Goal: Task Accomplishment & Management: Complete application form

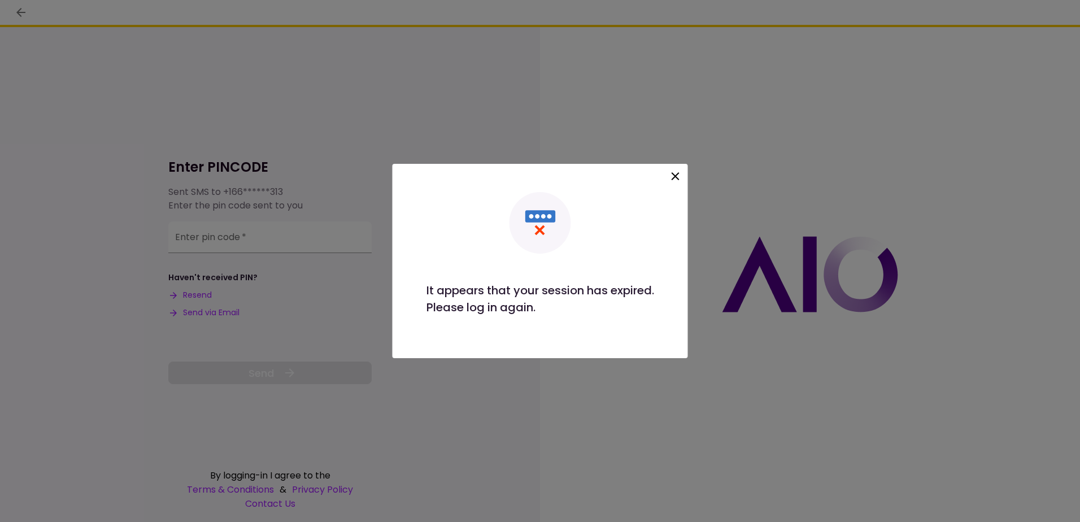
click at [674, 177] on icon at bounding box center [676, 176] width 14 height 14
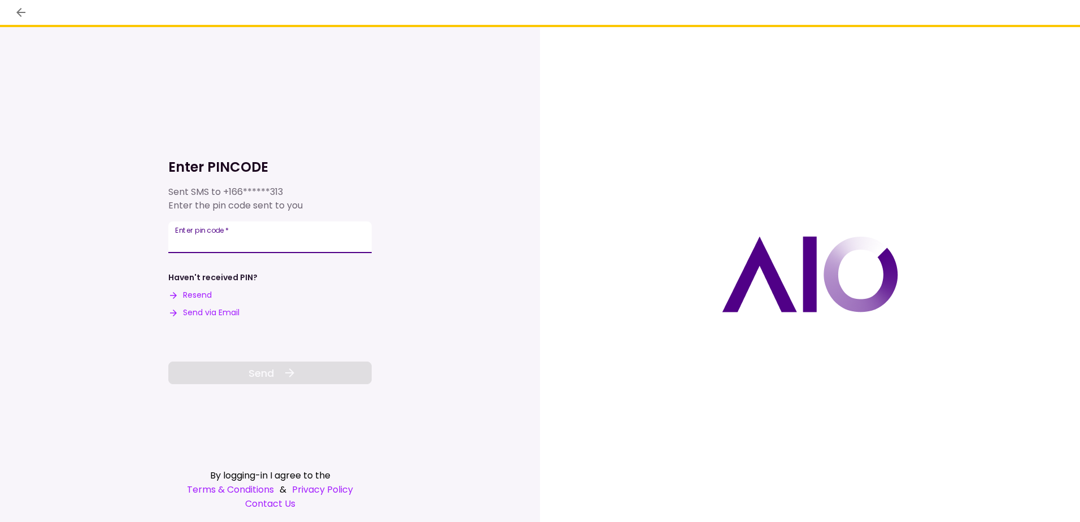
click at [234, 312] on button "Send via Email" at bounding box center [203, 313] width 71 height 12
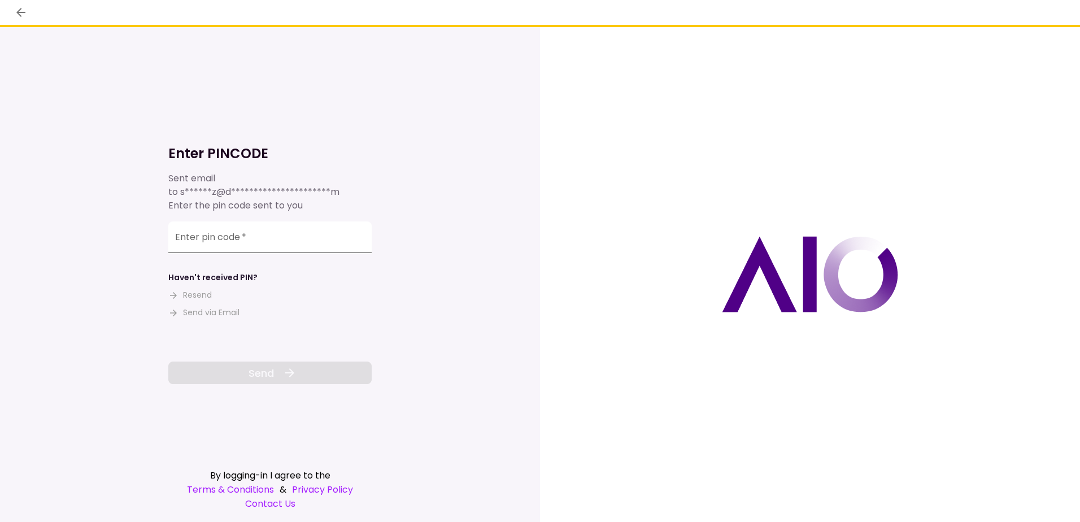
click at [304, 246] on input "Enter pin code   *" at bounding box center [269, 237] width 203 height 32
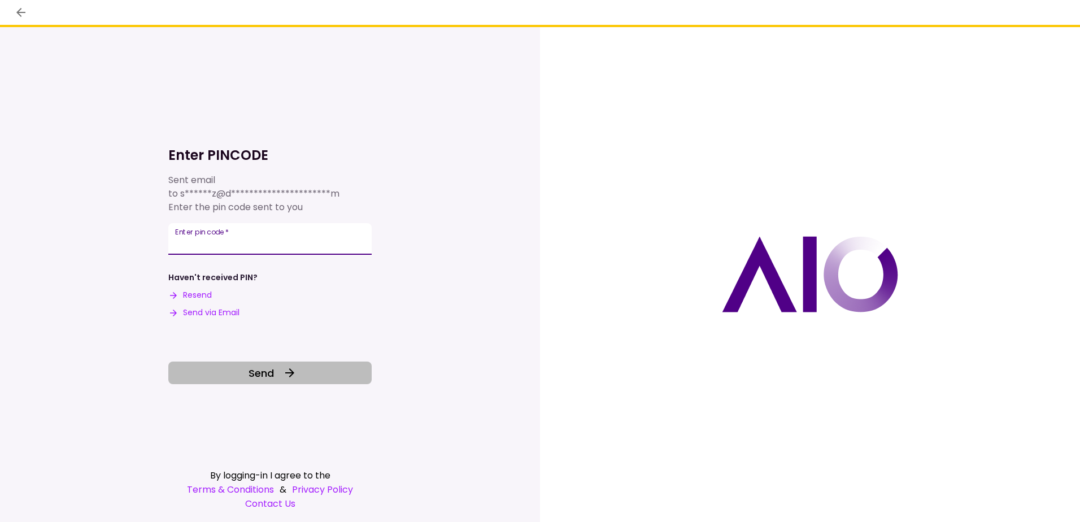
type input "******"
click at [306, 378] on button "Send" at bounding box center [269, 372] width 203 height 23
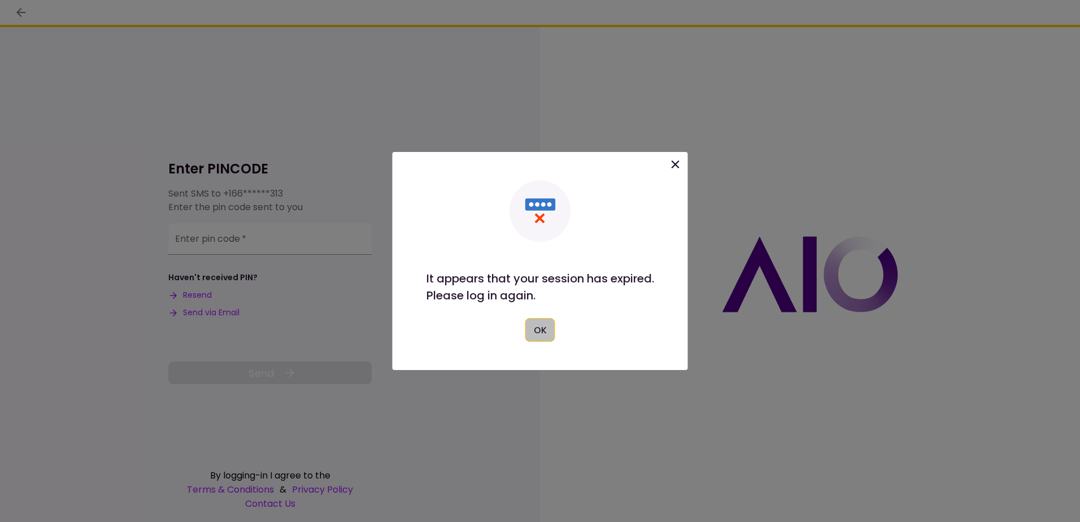
click at [546, 326] on button "OK" at bounding box center [540, 330] width 30 height 24
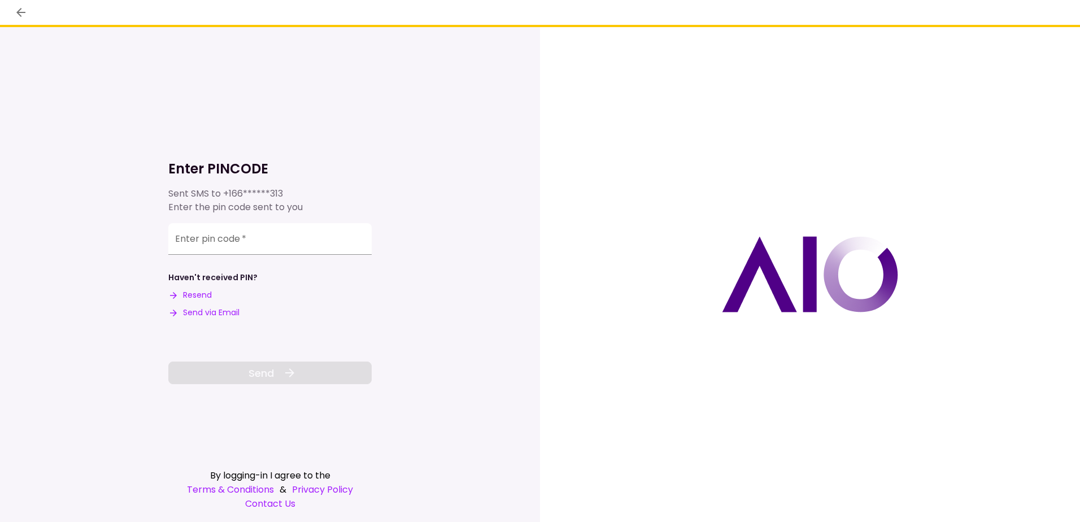
click at [196, 315] on button "Send via Email" at bounding box center [203, 313] width 71 height 12
click at [312, 241] on input "Enter pin code   *" at bounding box center [269, 239] width 203 height 32
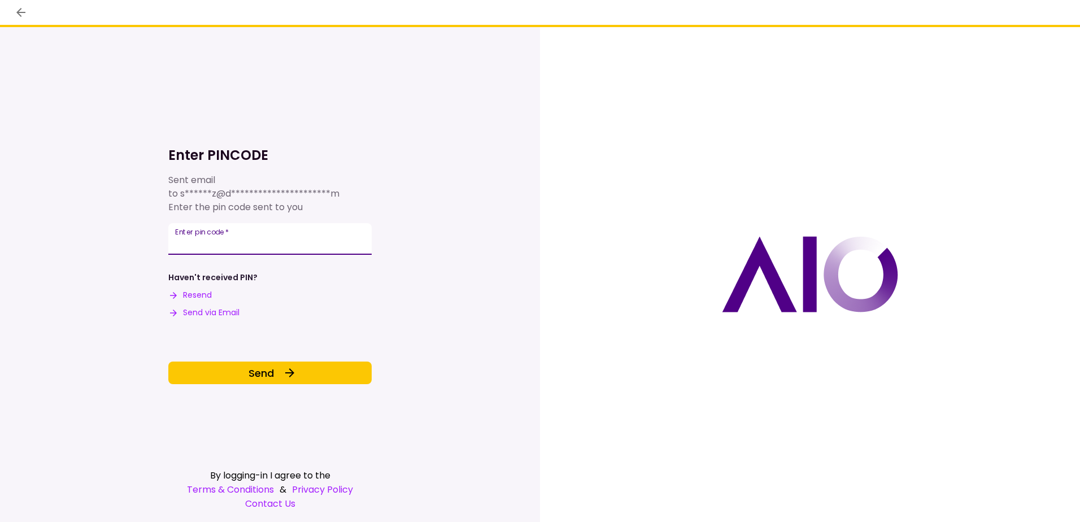
type input "******"
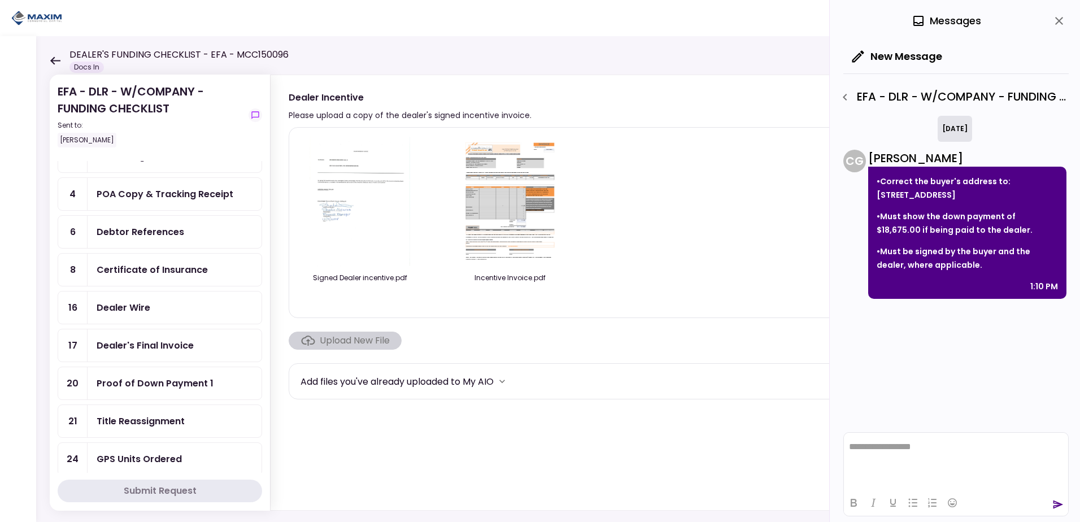
scroll to position [56, 0]
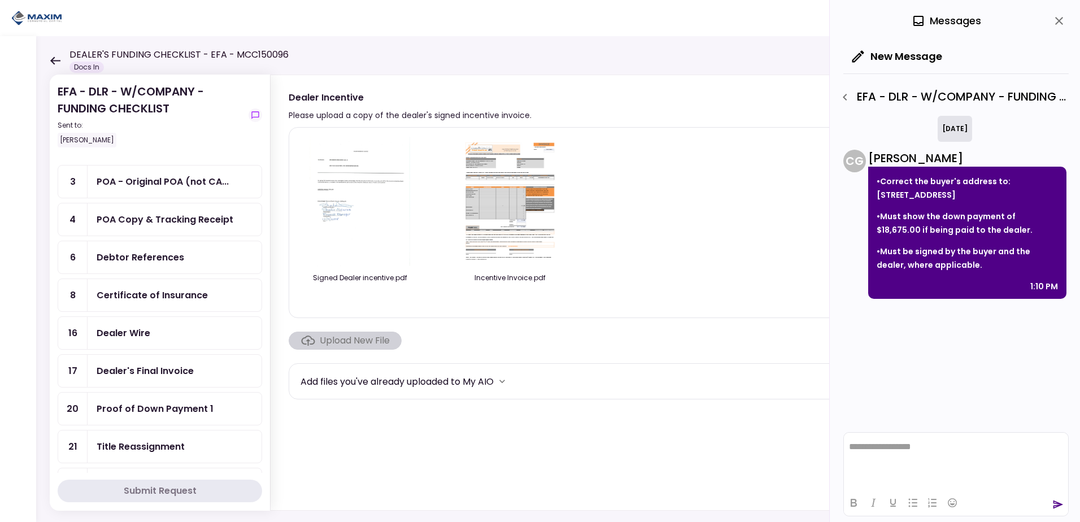
click at [179, 223] on div "POA Copy & Tracking Receipt" at bounding box center [165, 219] width 137 height 14
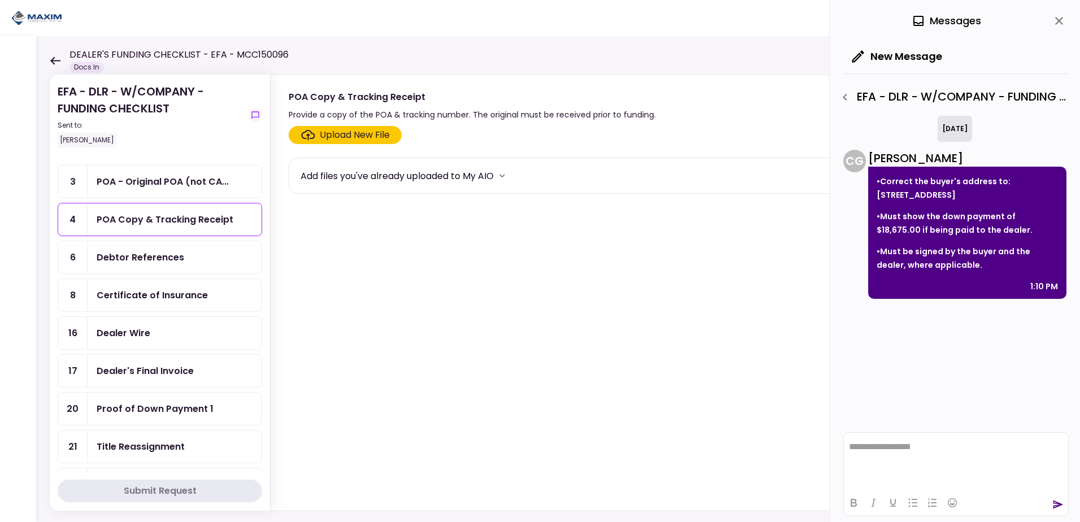
click at [328, 136] on div "Upload New File" at bounding box center [355, 135] width 70 height 14
click at [0, 0] on input "Upload New File" at bounding box center [0, 0] width 0 height 0
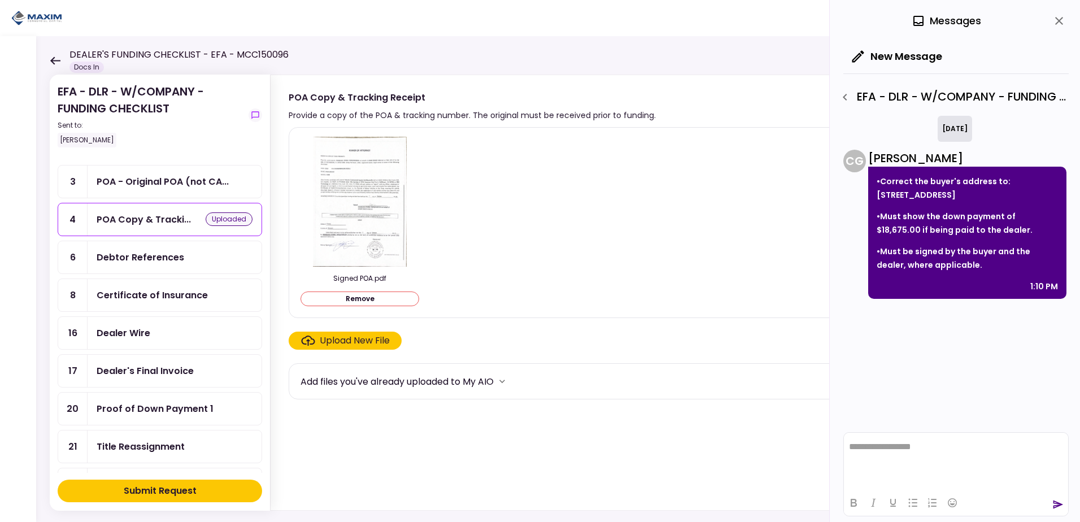
click at [219, 491] on button "Submit Request" at bounding box center [160, 490] width 204 height 23
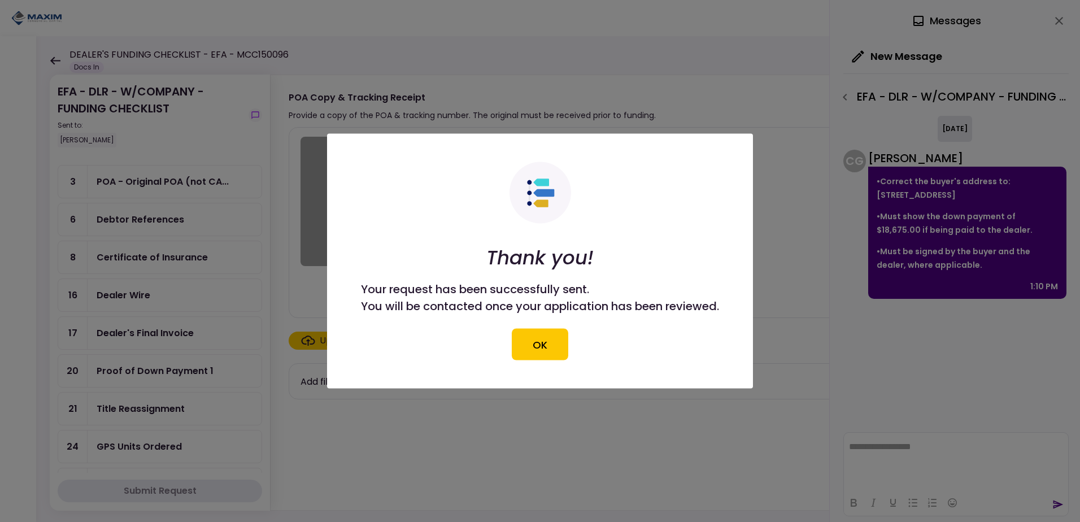
click at [546, 340] on button "OK" at bounding box center [540, 345] width 56 height 32
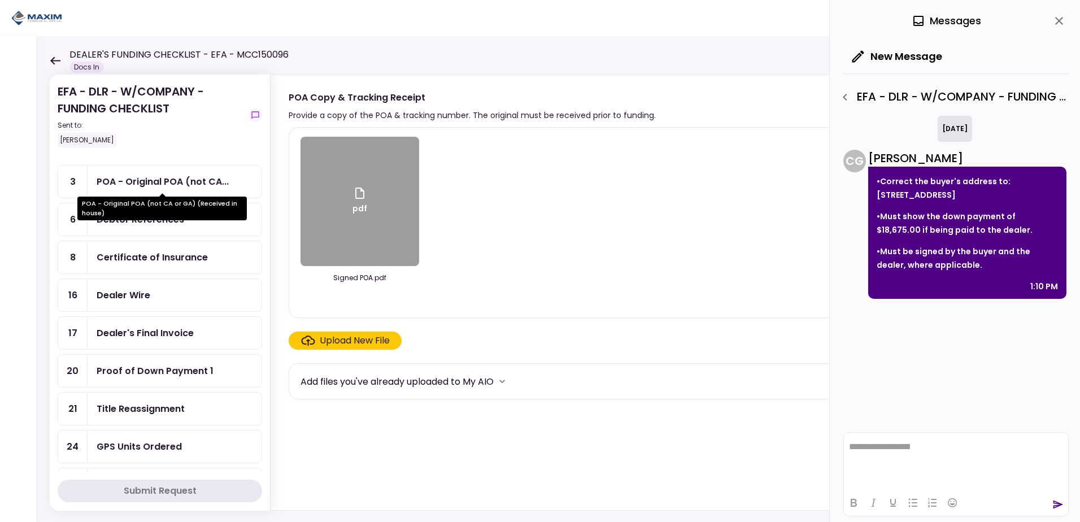
click at [151, 186] on div "POA - Original POA (not CA..." at bounding box center [163, 182] width 132 height 14
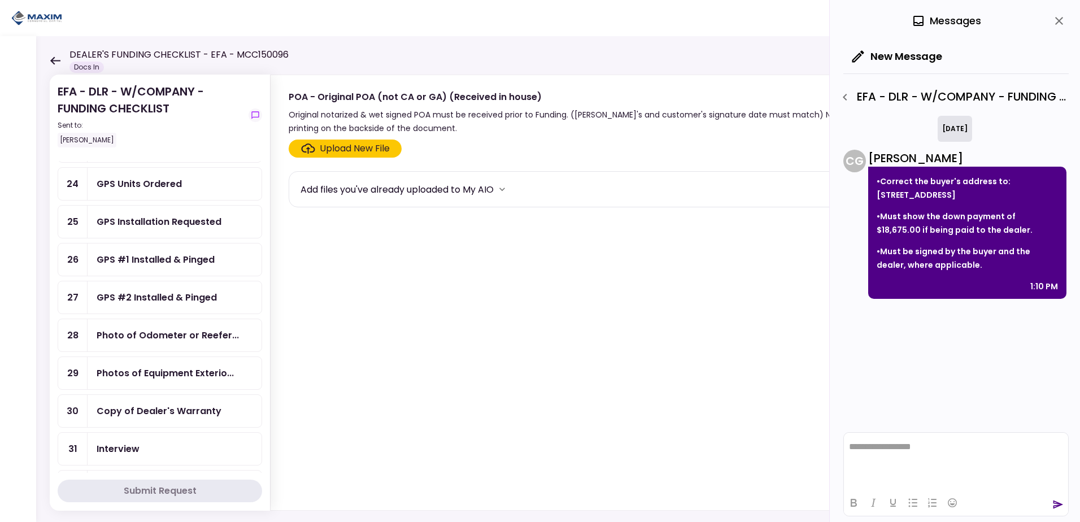
scroll to position [339, 0]
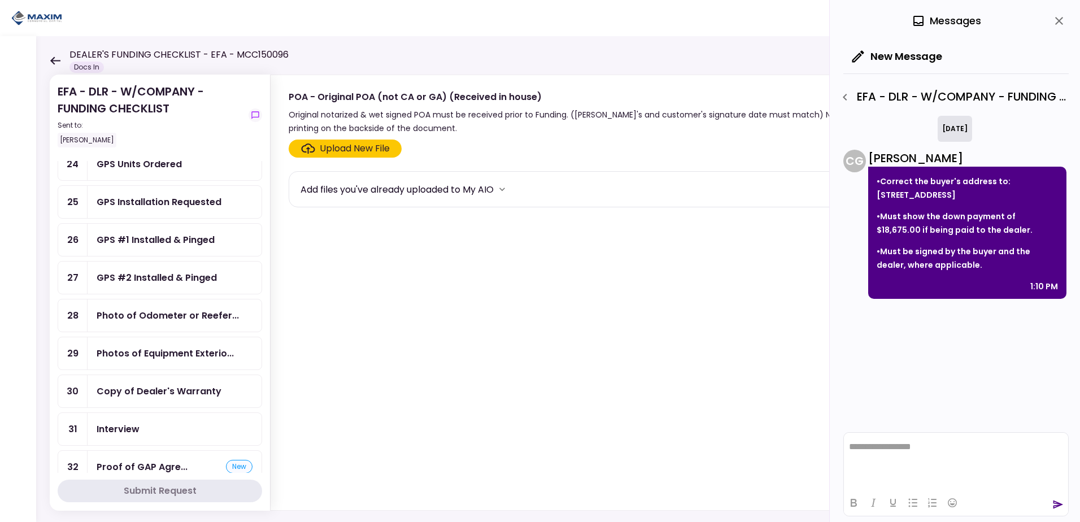
click at [190, 207] on div "GPS Installation Requested" at bounding box center [159, 202] width 125 height 14
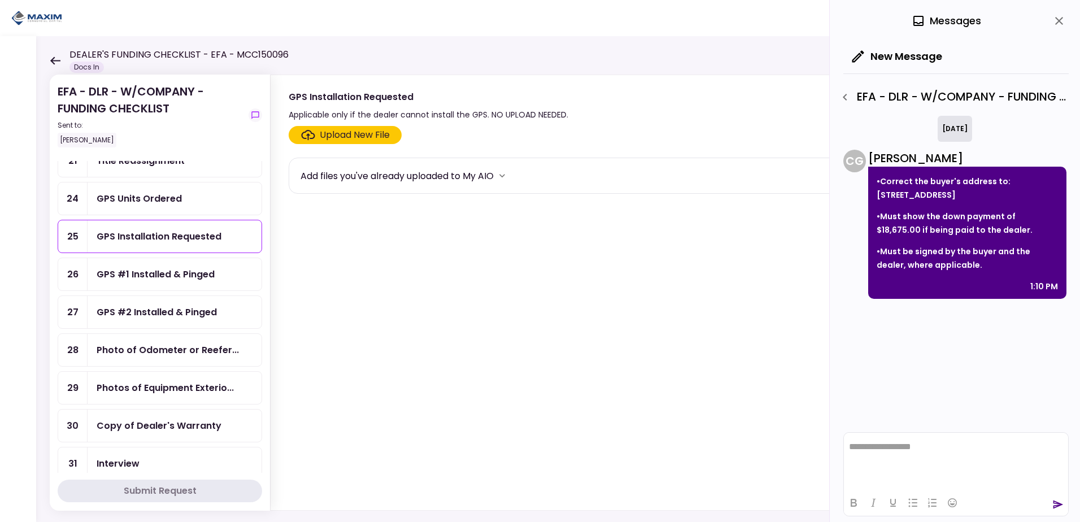
scroll to position [372, 0]
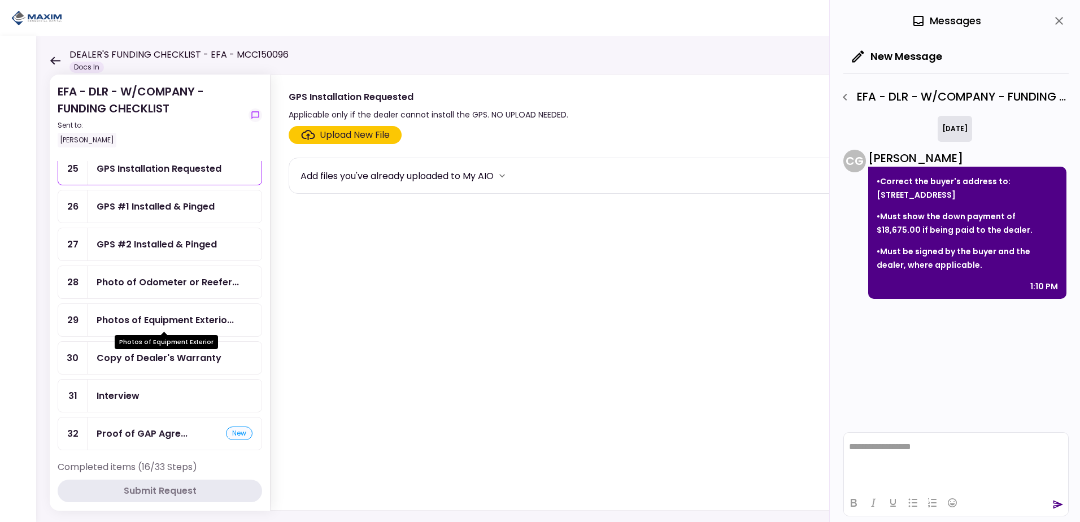
click at [148, 319] on div "Photos of Equipment Exterio..." at bounding box center [165, 320] width 137 height 14
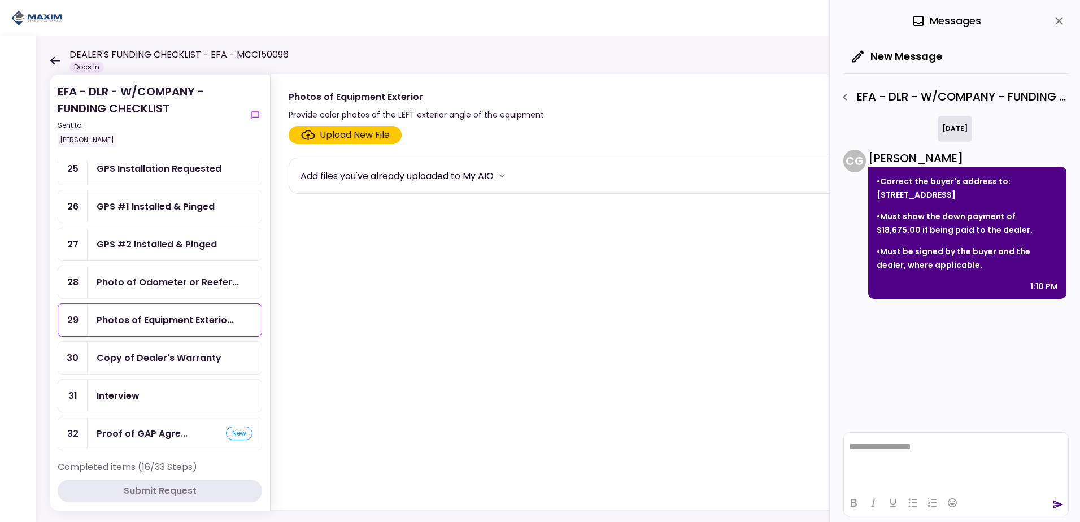
click at [351, 130] on div "Upload New File" at bounding box center [355, 135] width 70 height 14
click at [0, 0] on input "Upload New File" at bounding box center [0, 0] width 0 height 0
